Goal: Task Accomplishment & Management: Manage account settings

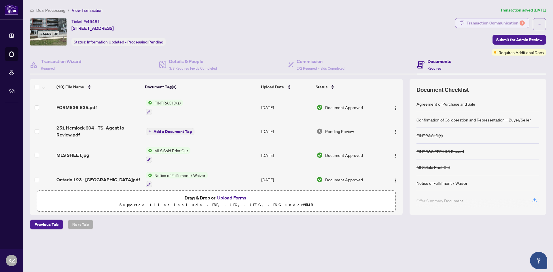
click at [505, 21] on div "Transaction Communication 1" at bounding box center [496, 22] width 58 height 9
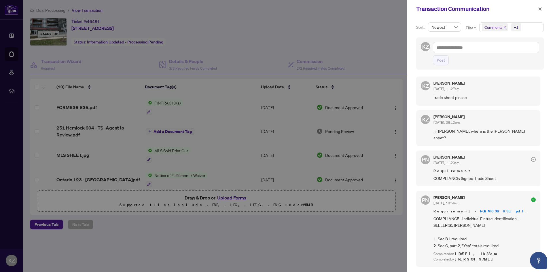
click at [441, 161] on span "Aug/14/2025, 11:20am" at bounding box center [446, 163] width 26 height 4
drag, startPoint x: 402, startPoint y: 118, endPoint x: 402, endPoint y: 135, distance: 17.6
click at [402, 135] on div at bounding box center [276, 136] width 553 height 272
click at [401, 136] on div at bounding box center [276, 136] width 553 height 272
drag, startPoint x: 351, startPoint y: 38, endPoint x: 413, endPoint y: 38, distance: 62.2
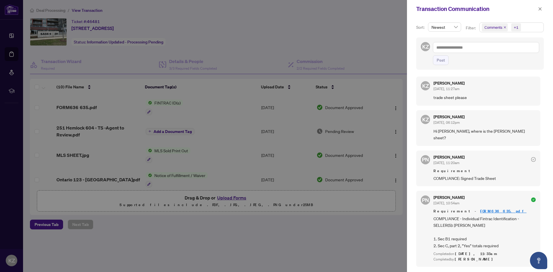
click at [380, 40] on div at bounding box center [276, 136] width 553 height 272
click at [540, 7] on icon "close" at bounding box center [540, 9] width 4 height 4
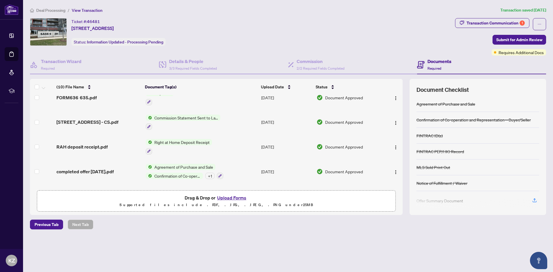
scroll to position [145, 0]
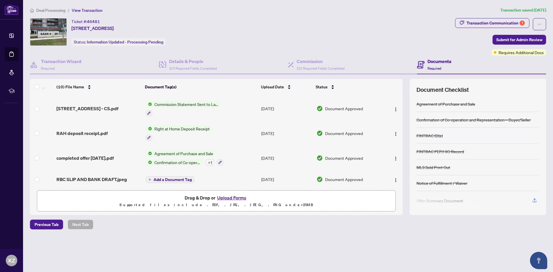
drag, startPoint x: 401, startPoint y: 164, endPoint x: 400, endPoint y: 153, distance: 11.2
click at [400, 153] on td at bounding box center [393, 158] width 20 height 25
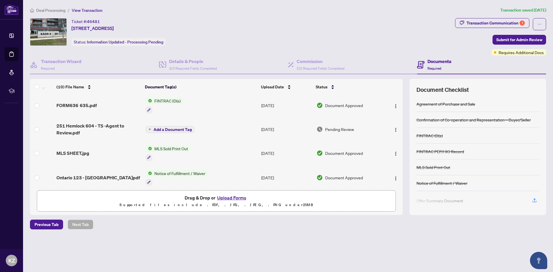
scroll to position [0, 0]
